Goal: Task Accomplishment & Management: Manage account settings

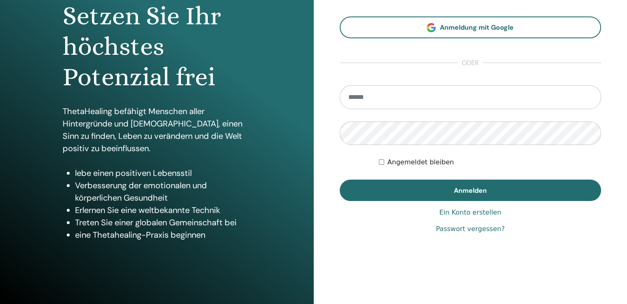
scroll to position [92, 0]
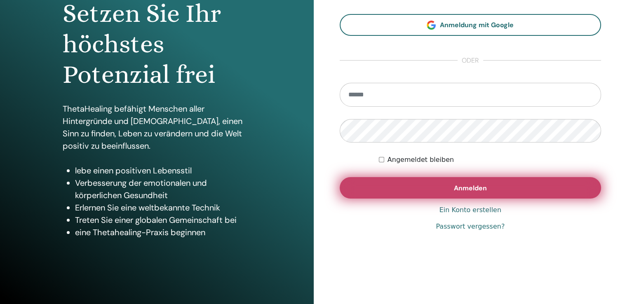
type input "**********"
click at [464, 188] on span "Anmelden" at bounding box center [470, 188] width 33 height 9
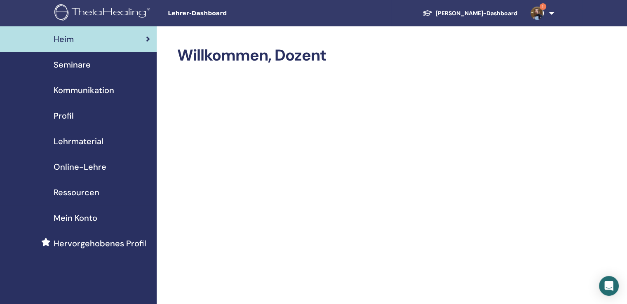
click at [543, 9] on span "1" at bounding box center [543, 6] width 7 height 7
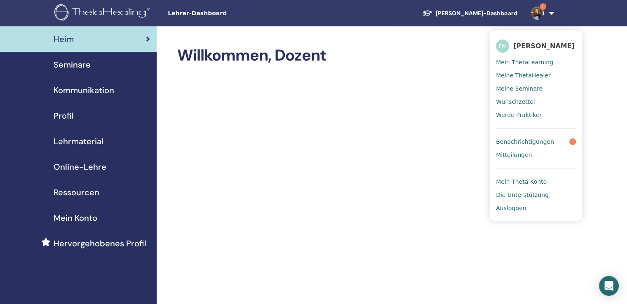
click at [525, 143] on font "Benachrichtigungen" at bounding box center [525, 142] width 58 height 7
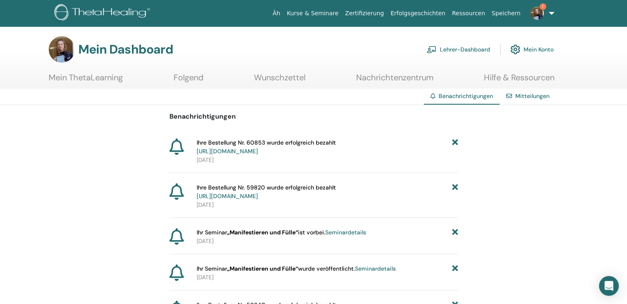
click at [458, 50] on font "Lehrer-Dashboard" at bounding box center [465, 49] width 50 height 7
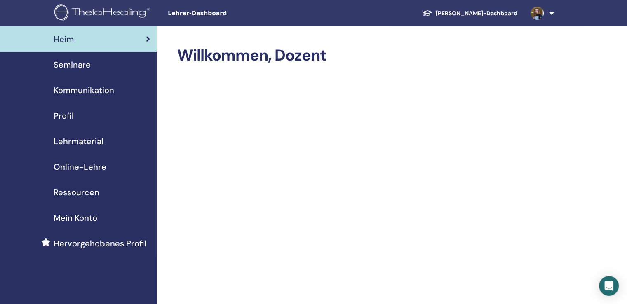
click at [71, 65] on font "Seminare" at bounding box center [72, 64] width 37 height 11
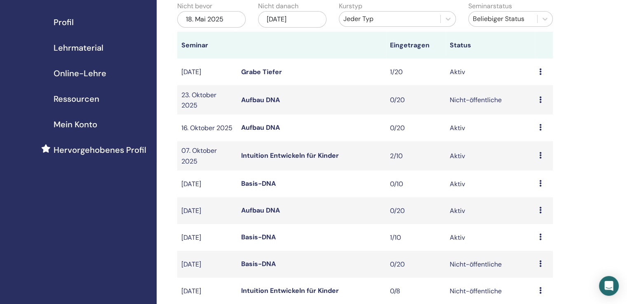
scroll to position [82, 0]
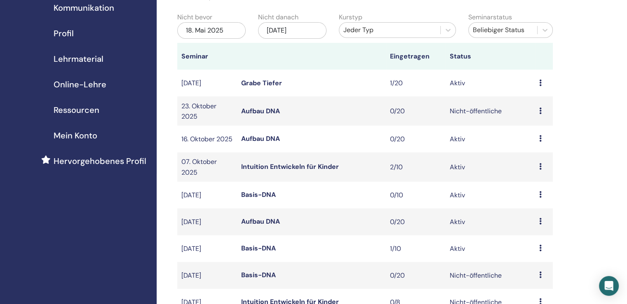
click at [265, 87] on font "Grabe Tiefer" at bounding box center [261, 83] width 41 height 9
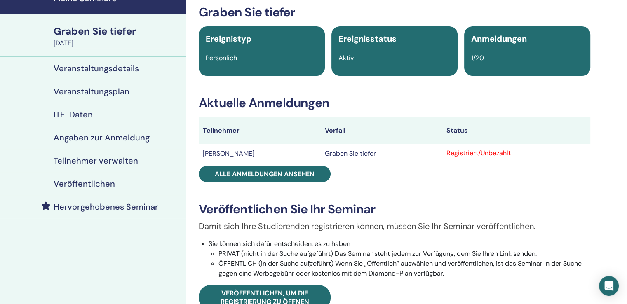
scroll to position [41, 0]
click at [120, 70] on font "Veranstaltungsdetails" at bounding box center [96, 68] width 85 height 11
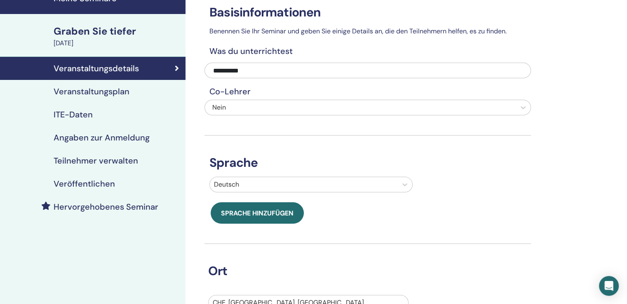
click at [117, 93] on font "Veranstaltungsplan" at bounding box center [92, 91] width 76 height 11
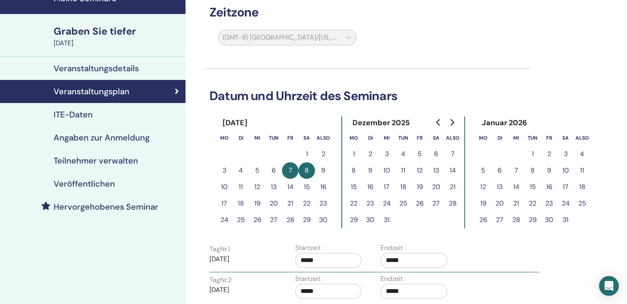
click at [290, 185] on font "14" at bounding box center [290, 187] width 6 height 9
click at [304, 188] on font "15" at bounding box center [307, 187] width 6 height 9
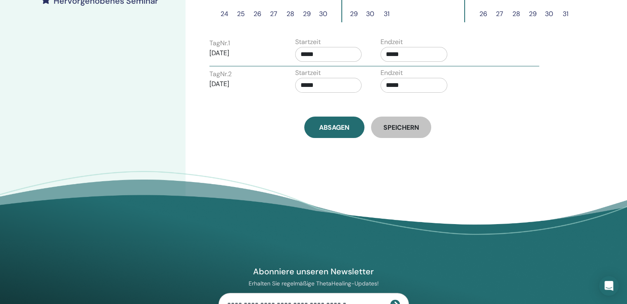
scroll to position [82, 0]
